Goal: Task Accomplishment & Management: Use online tool/utility

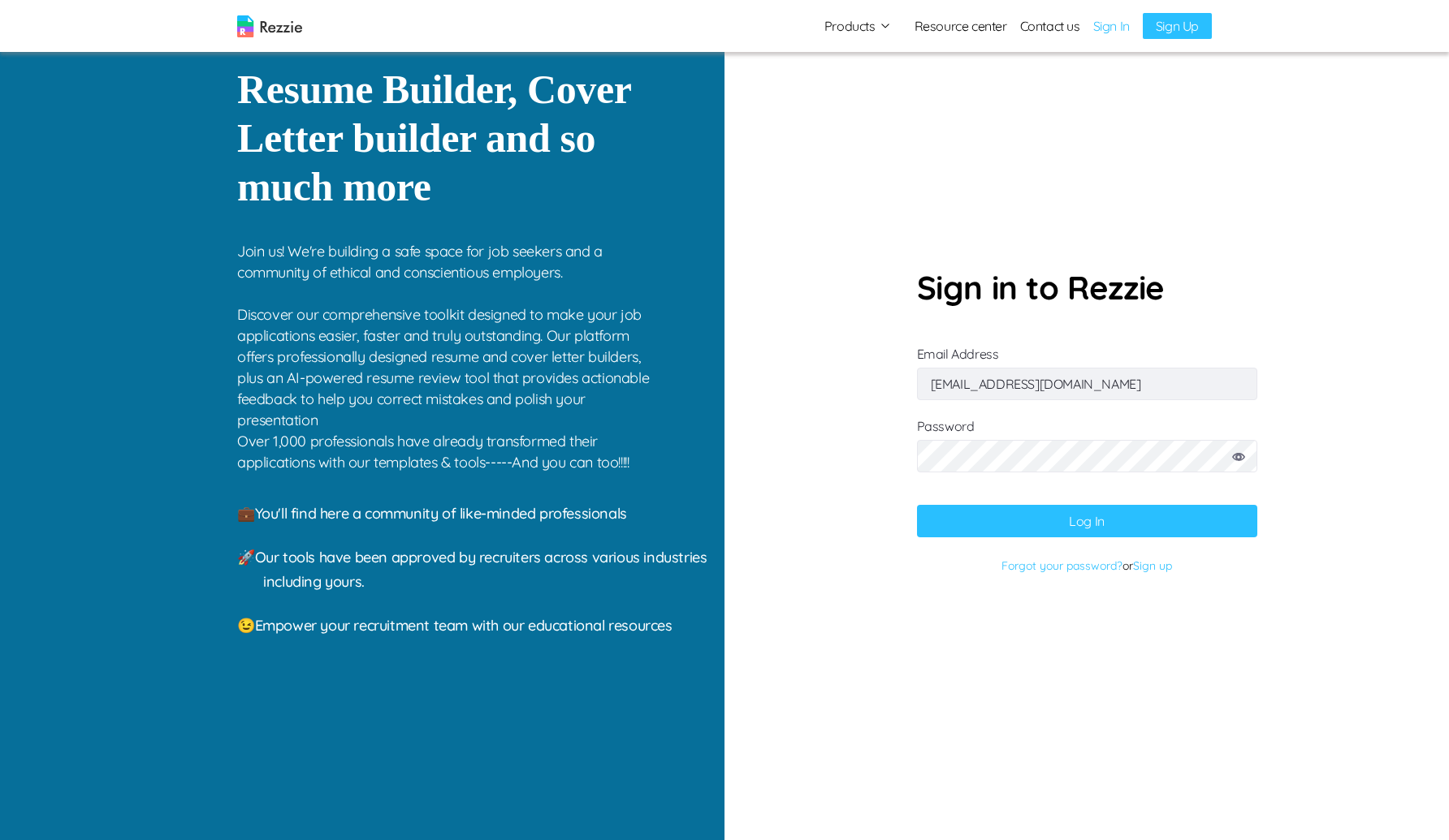
click at [1109, 395] on input "[EMAIL_ADDRESS][DOMAIN_NAME]" at bounding box center [1087, 385] width 341 height 33
click at [917, 505] on button "Log In" at bounding box center [1087, 521] width 341 height 33
click at [946, 379] on input "goku@mailinator.com" at bounding box center [1087, 385] width 341 height 33
type input "gaku@mailinator.com"
click at [917, 505] on button "Log In" at bounding box center [1087, 521] width 341 height 33
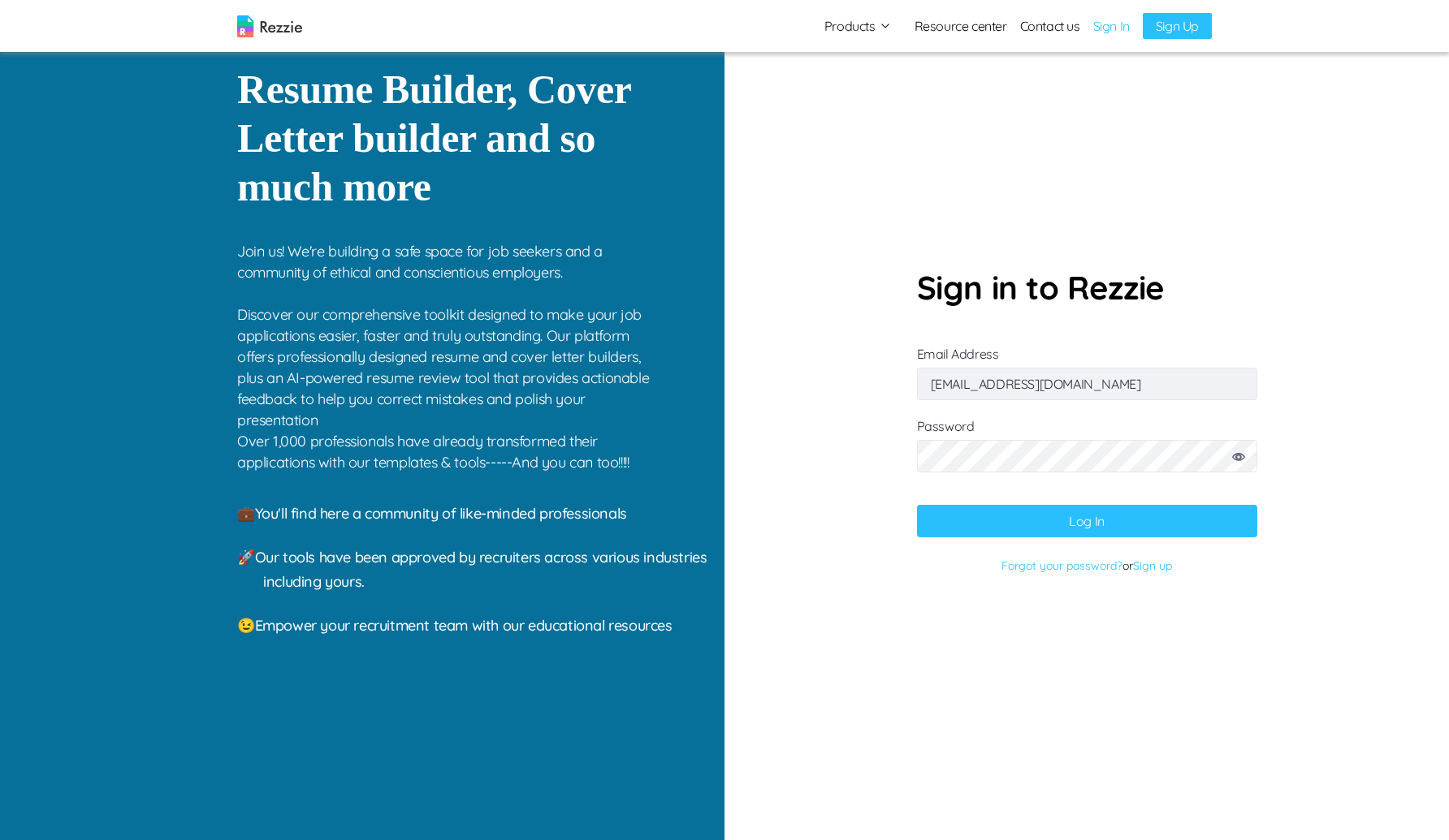
click at [1238, 454] on icon at bounding box center [1239, 457] width 13 height 8
click at [917, 505] on button "Log In" at bounding box center [1087, 521] width 341 height 33
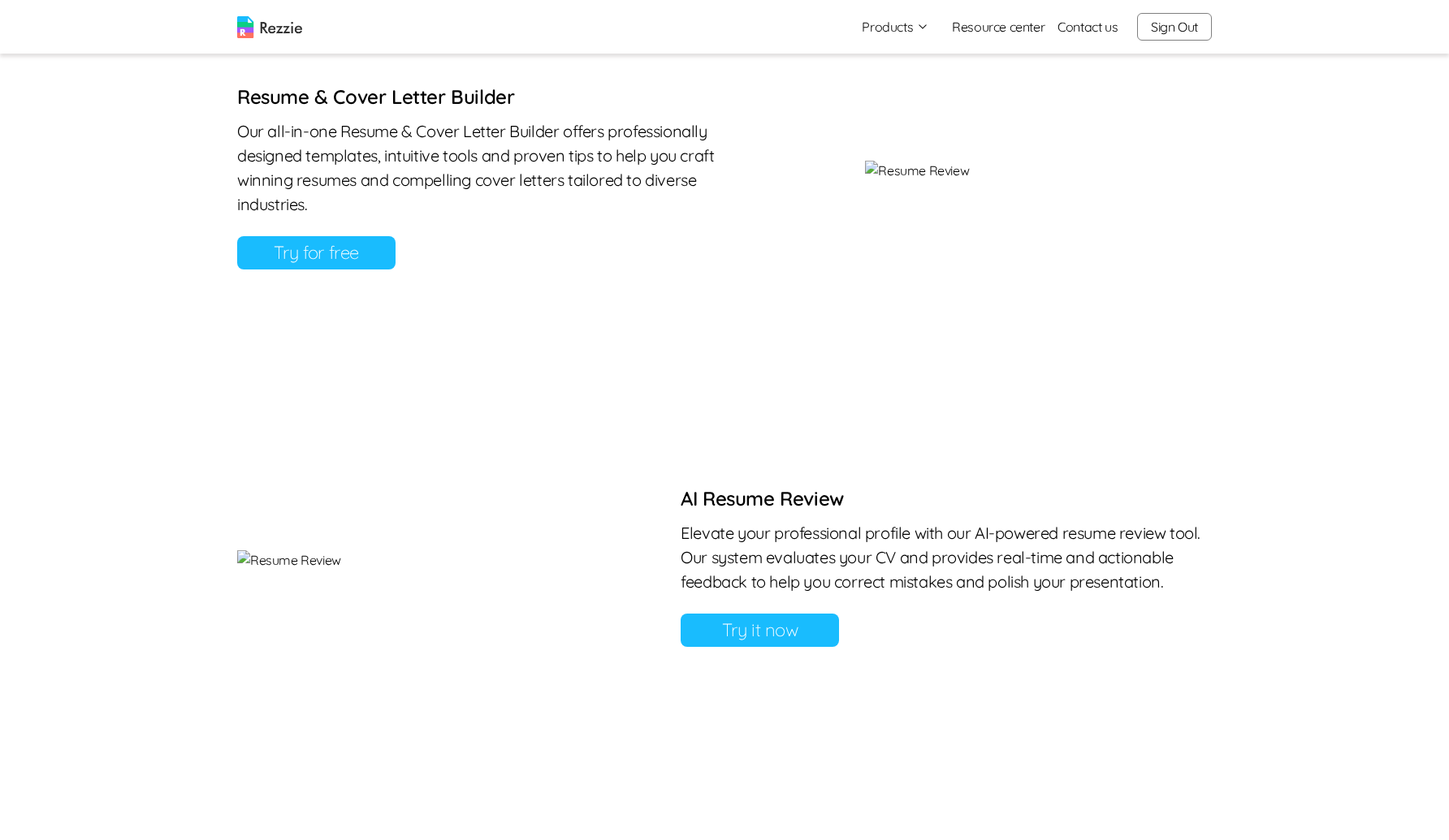
scroll to position [966, 0]
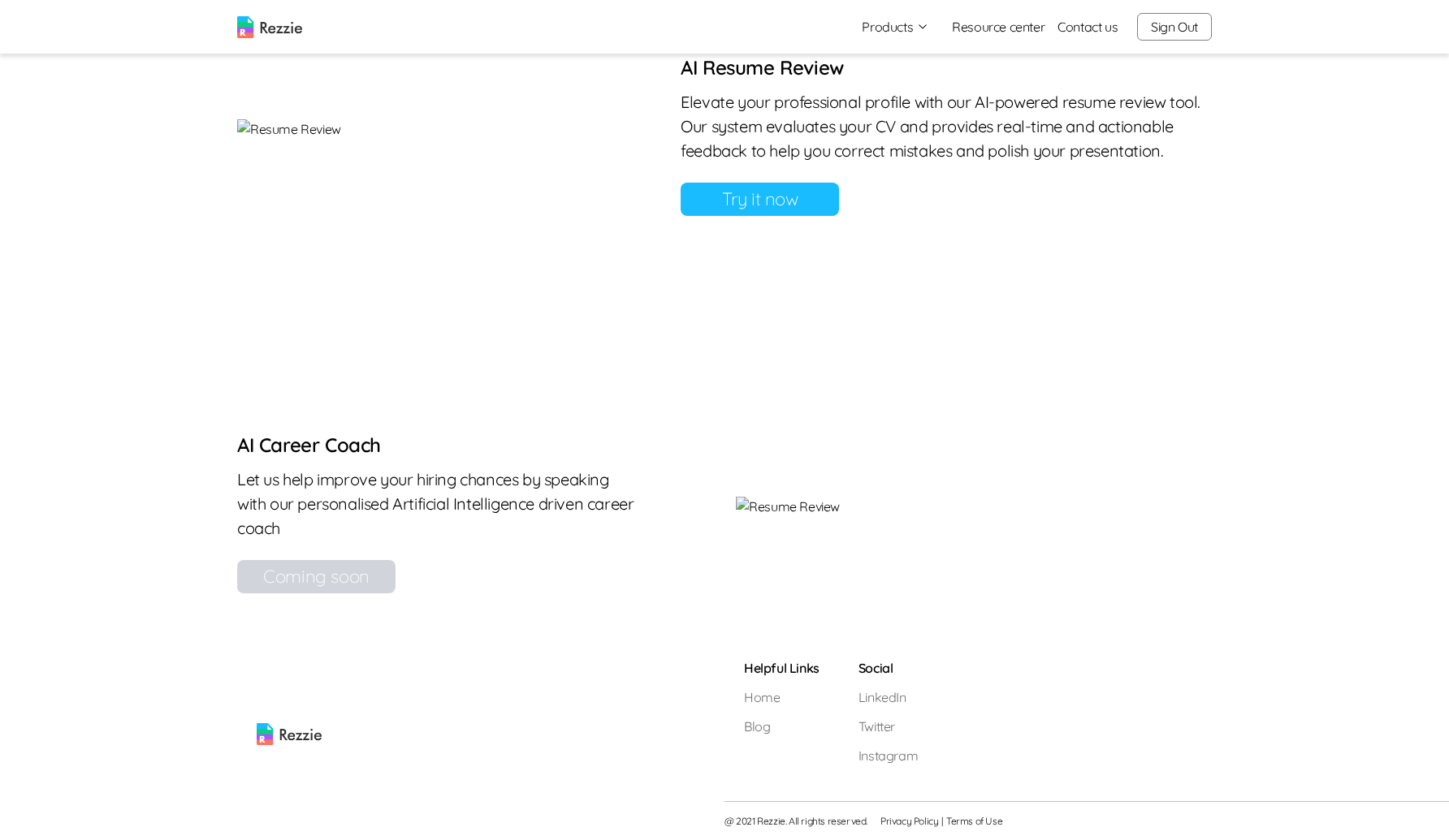
click at [767, 193] on link "Try it now" at bounding box center [760, 199] width 159 height 33
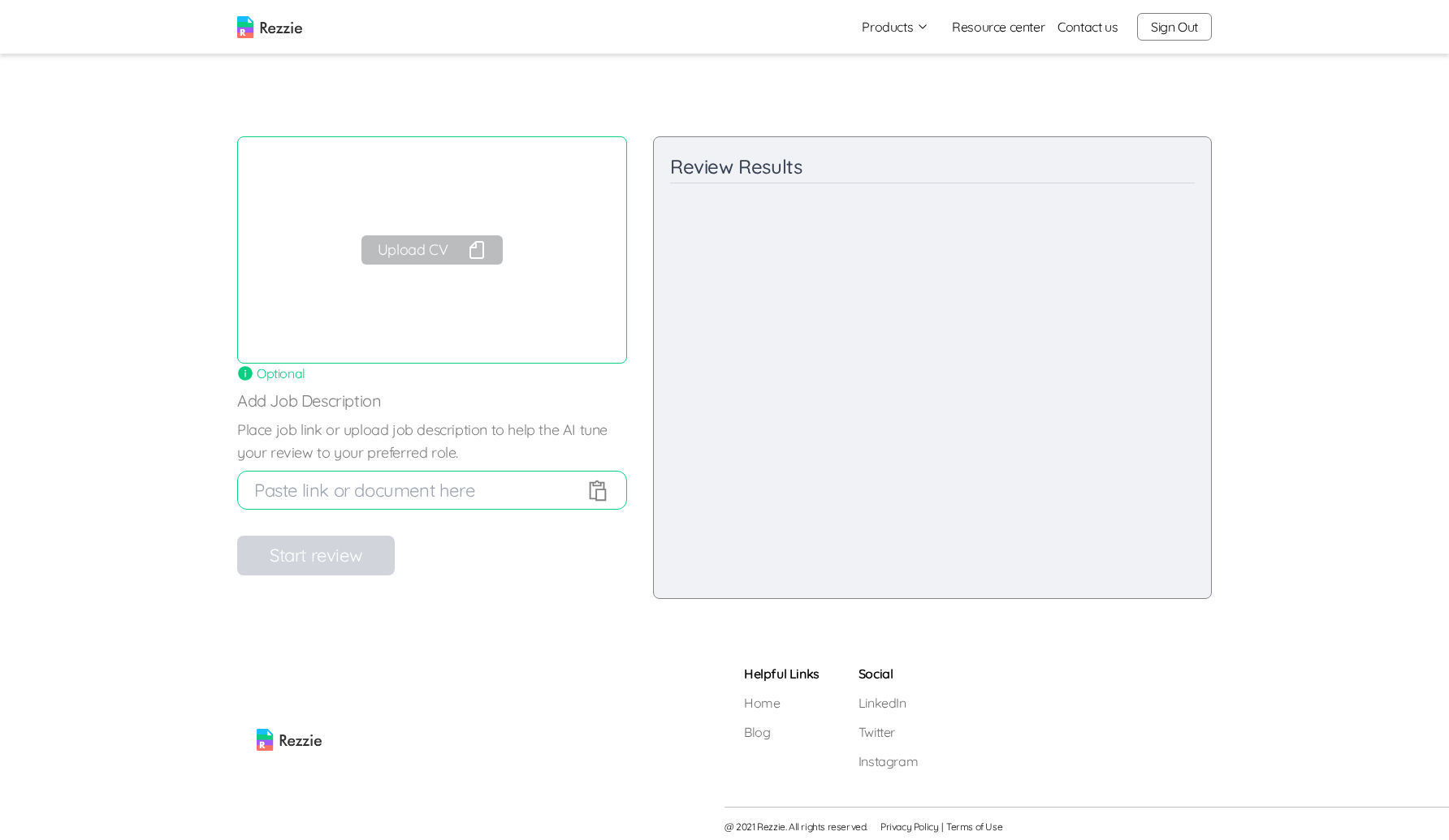
click at [396, 247] on button "Upload CV" at bounding box center [433, 250] width 142 height 30
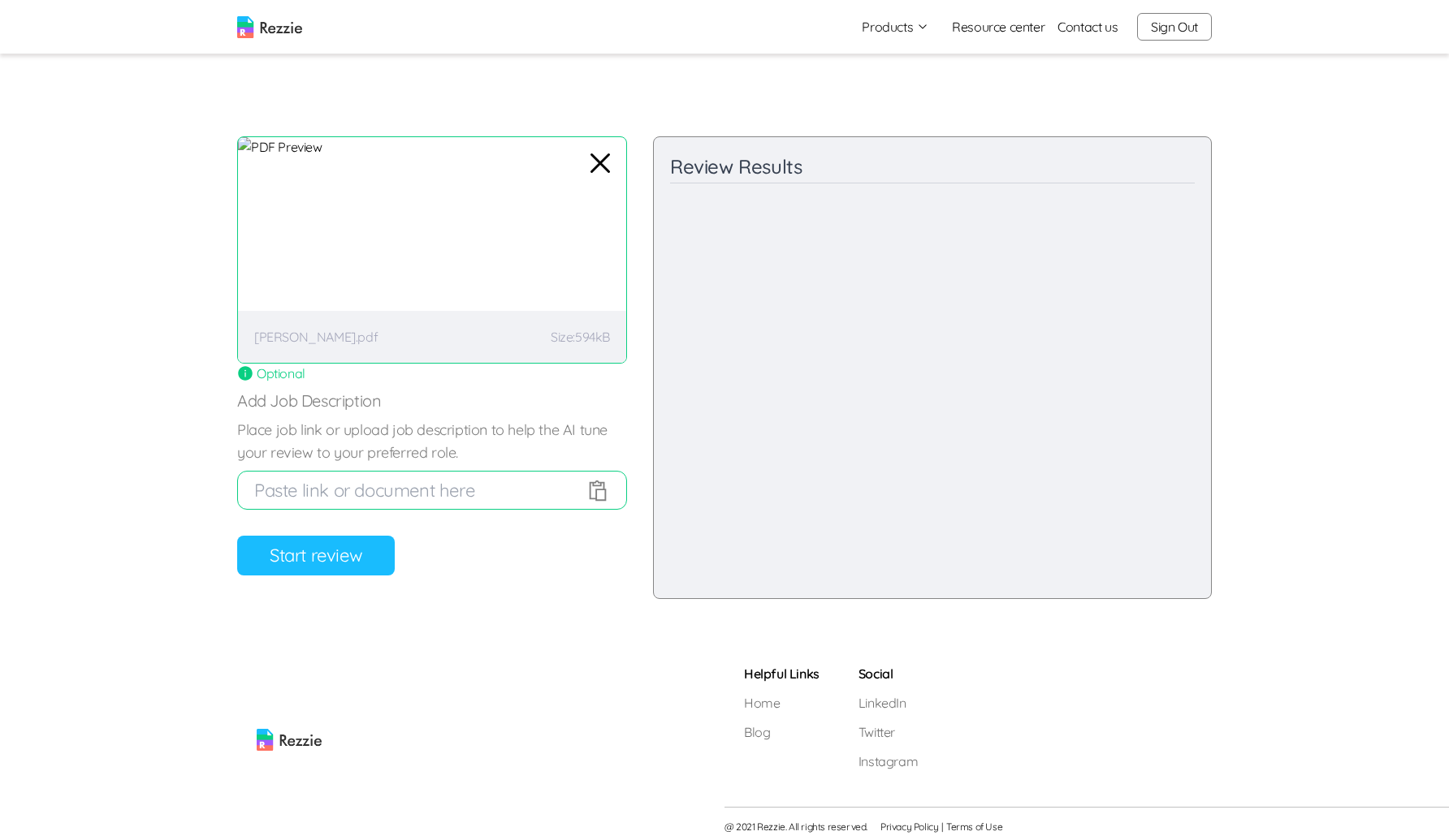
click at [304, 557] on button "Start review" at bounding box center [316, 556] width 158 height 40
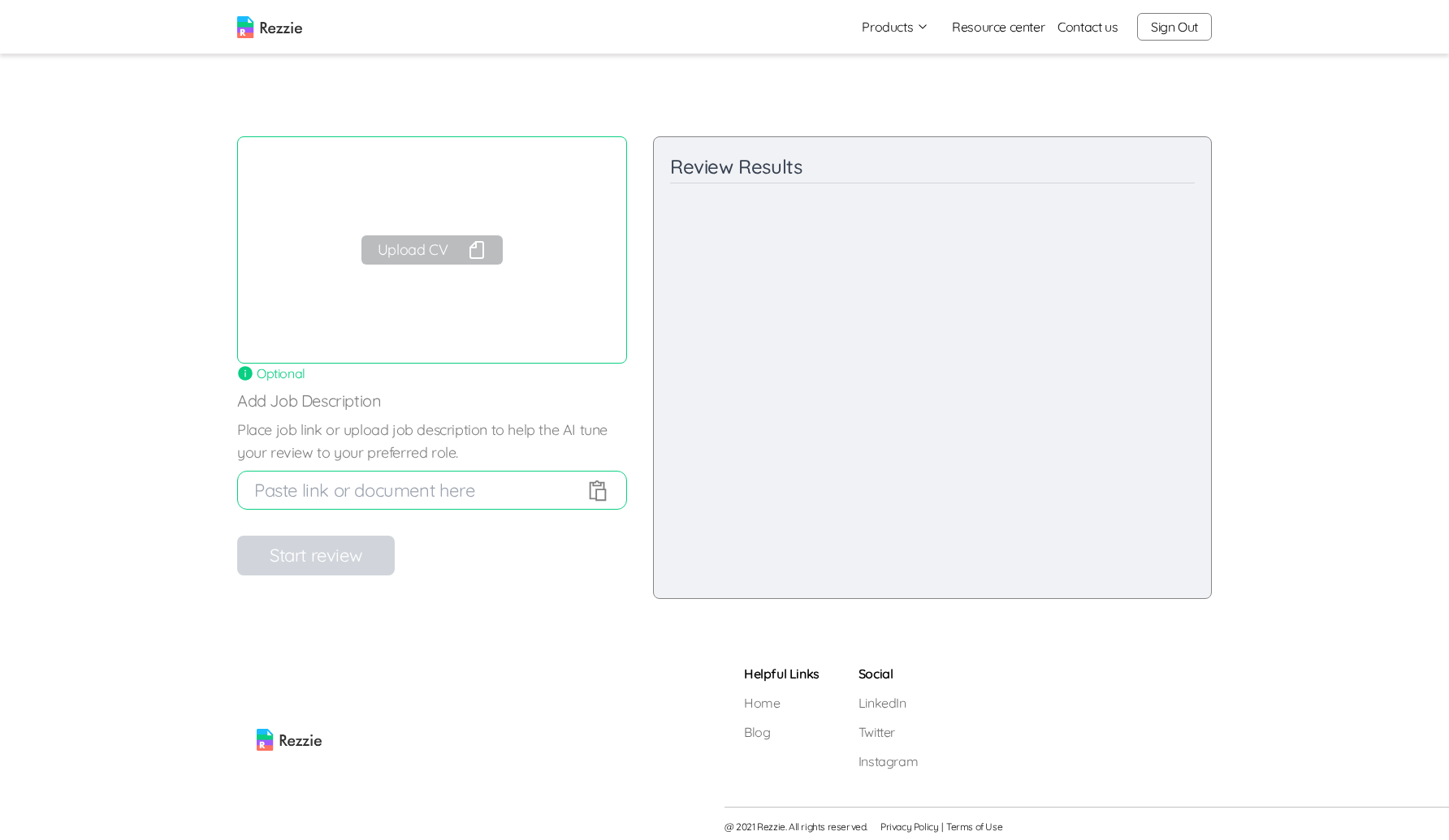
click at [431, 239] on button "Upload CV" at bounding box center [433, 250] width 142 height 30
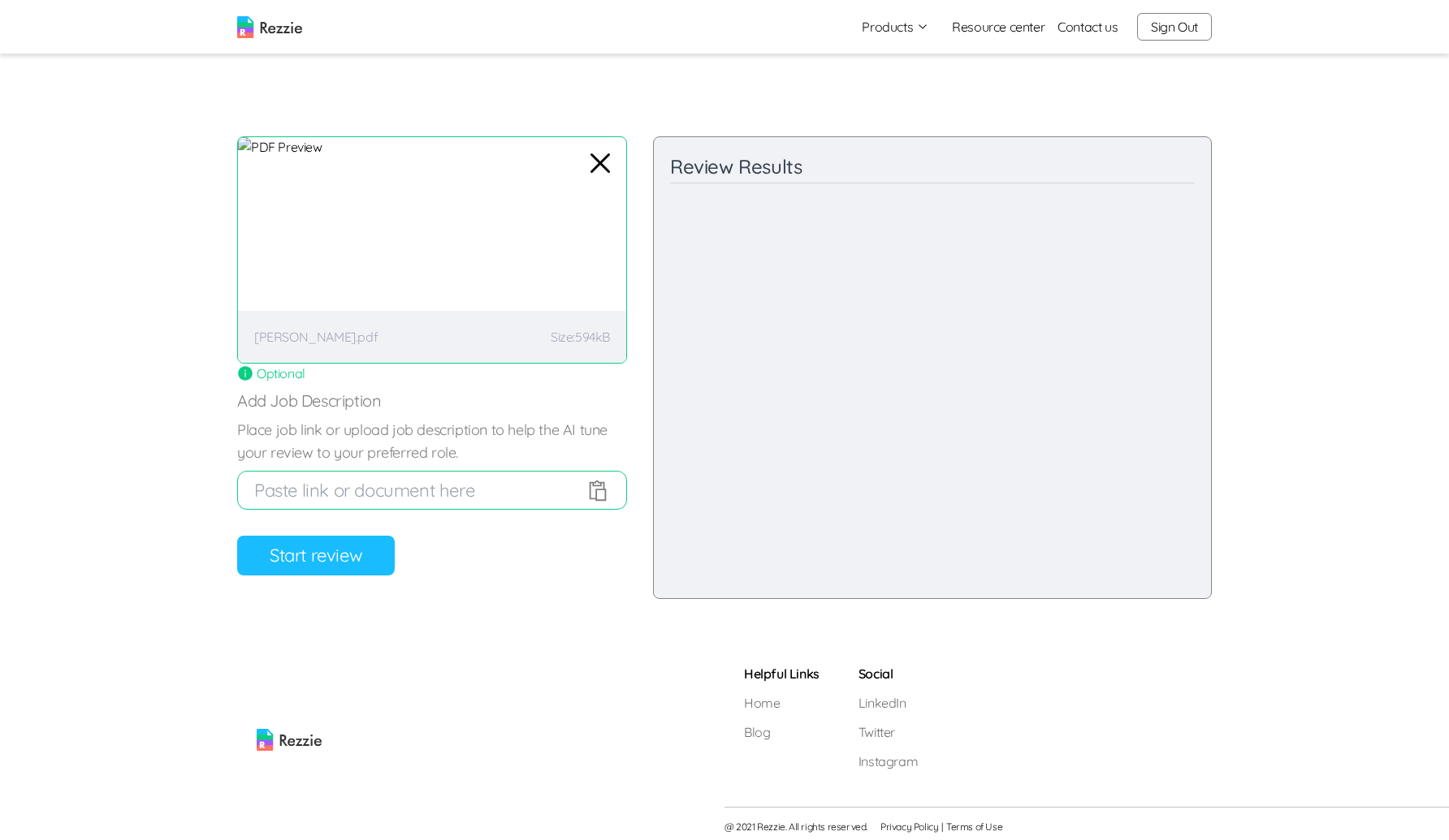
click at [320, 571] on button "Start review" at bounding box center [316, 556] width 158 height 40
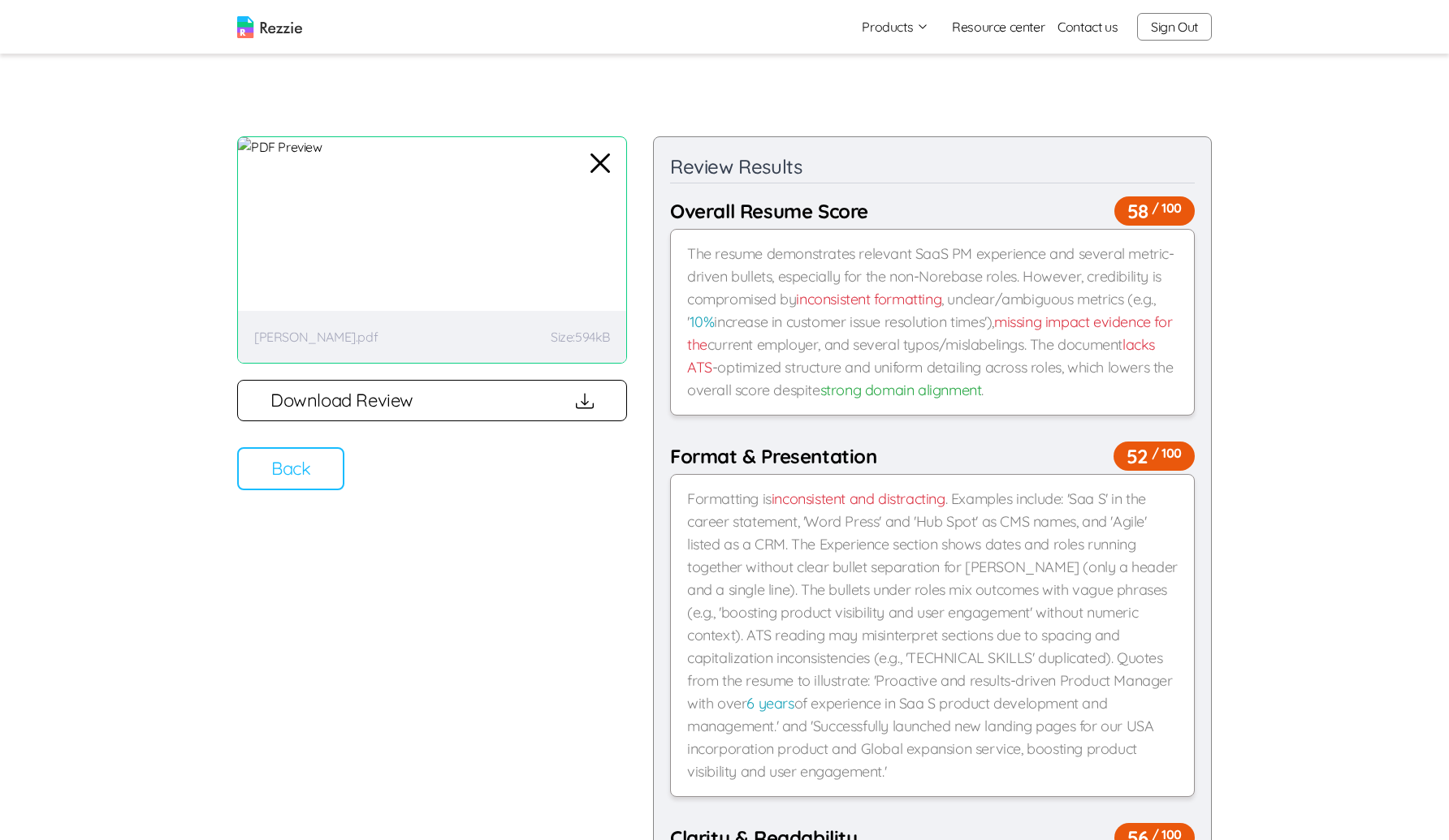
click at [596, 147] on icon "button" at bounding box center [600, 163] width 39 height 39
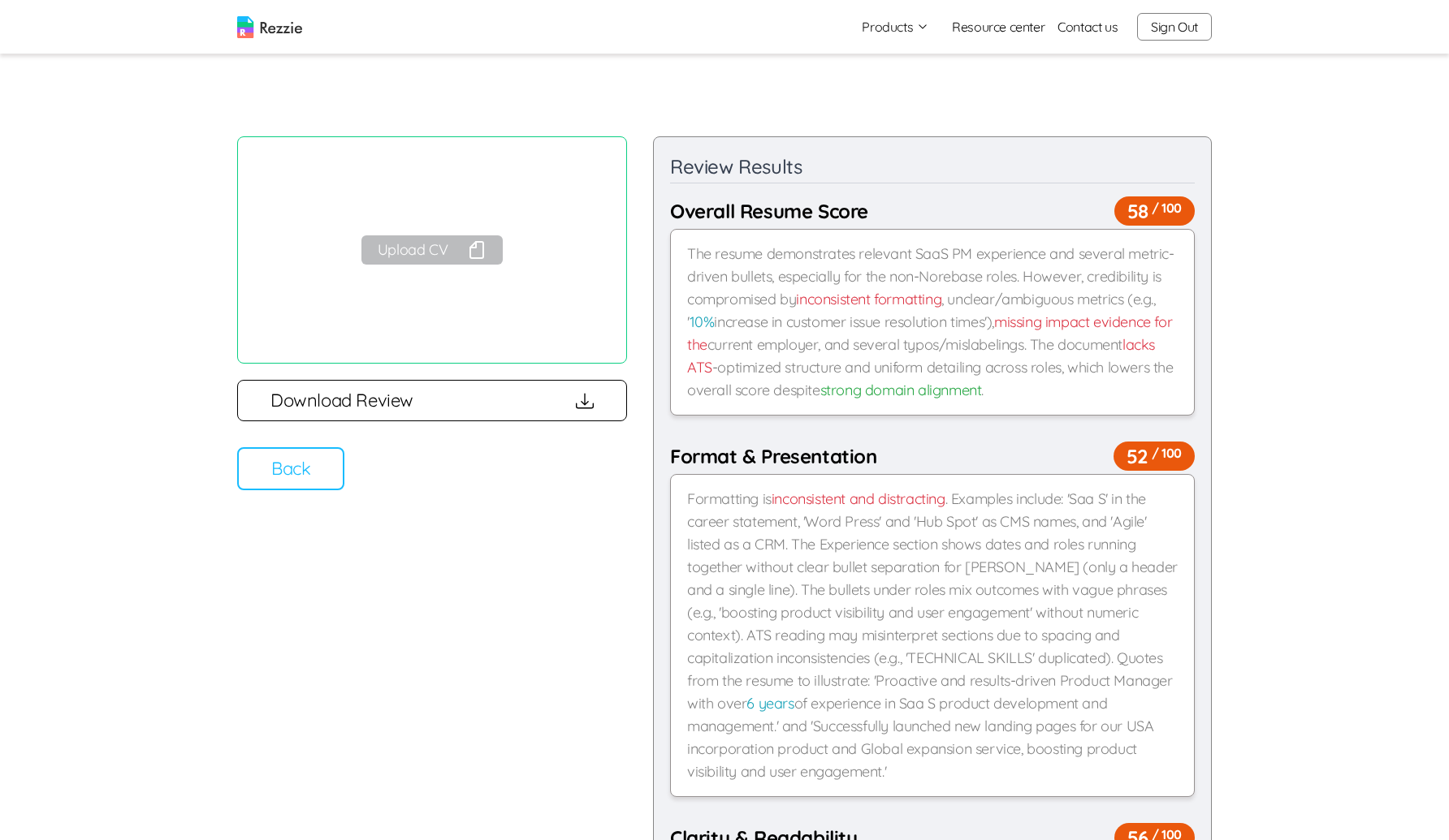
click at [409, 255] on button "Upload CV" at bounding box center [433, 250] width 142 height 30
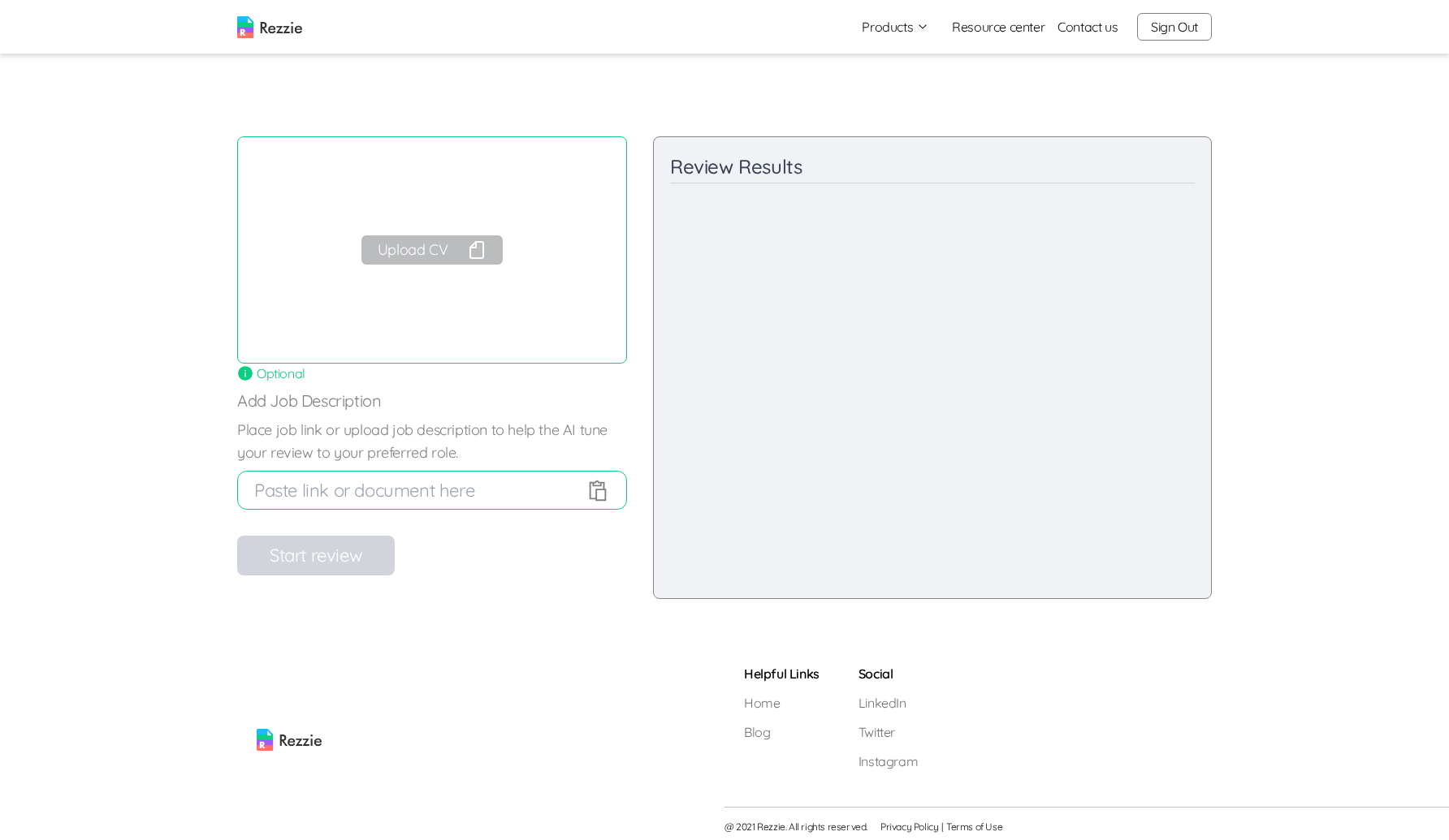
click at [420, 260] on button "Upload CV" at bounding box center [433, 250] width 142 height 30
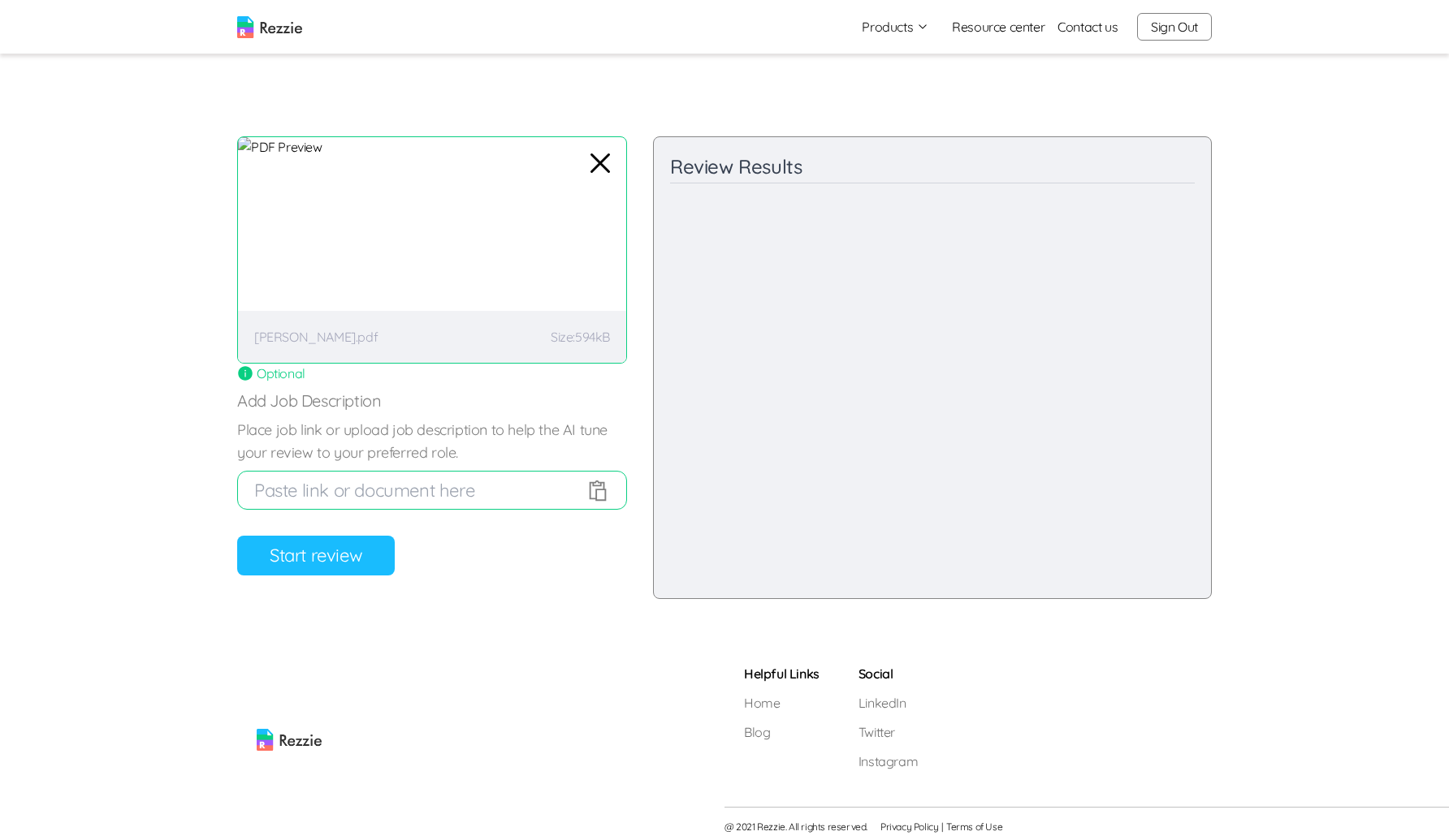
click at [340, 567] on button "Start review" at bounding box center [316, 556] width 158 height 40
